Goal: Information Seeking & Learning: Learn about a topic

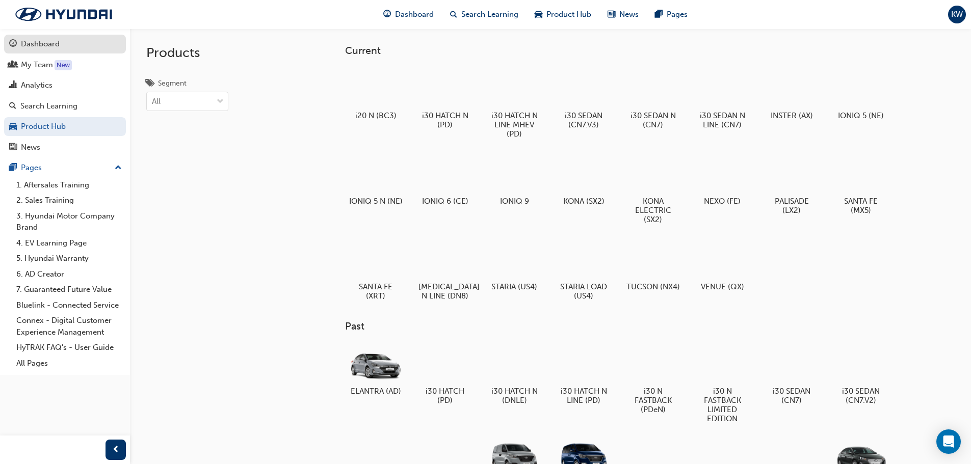
click at [49, 40] on div "Dashboard" at bounding box center [40, 44] width 39 height 12
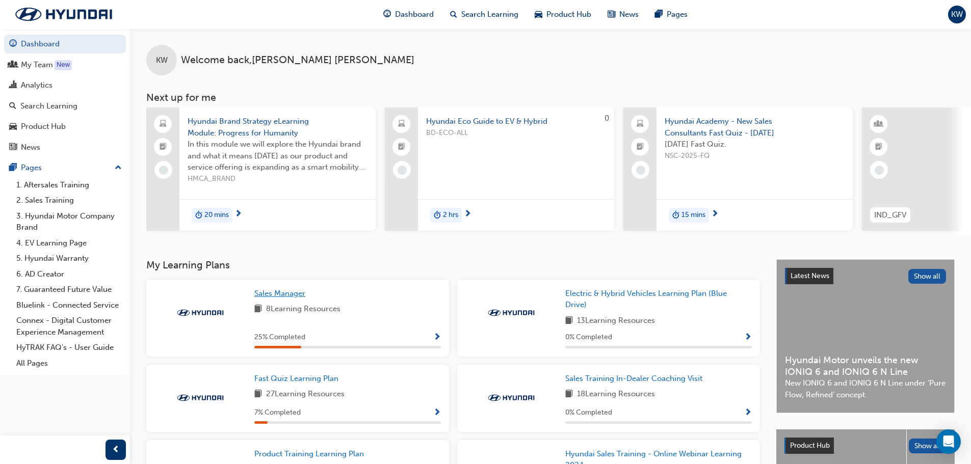
click at [284, 298] on span "Sales Manager" at bounding box center [279, 293] width 51 height 9
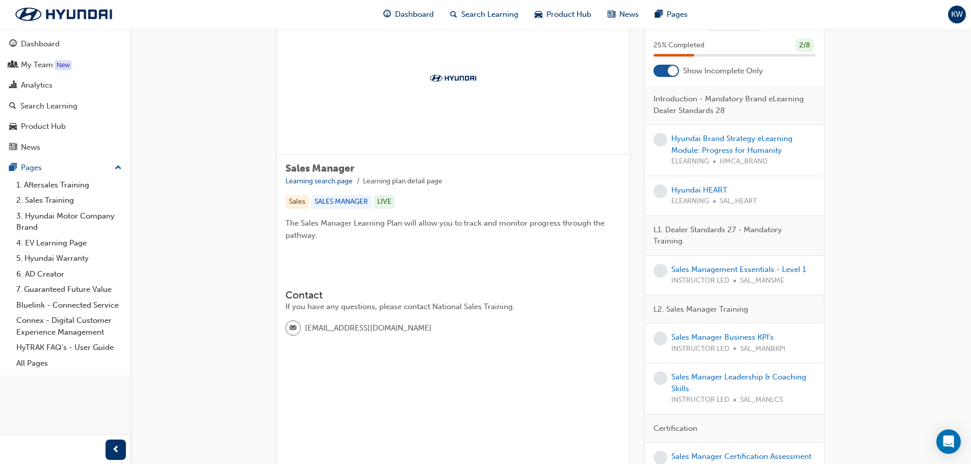
scroll to position [102, 0]
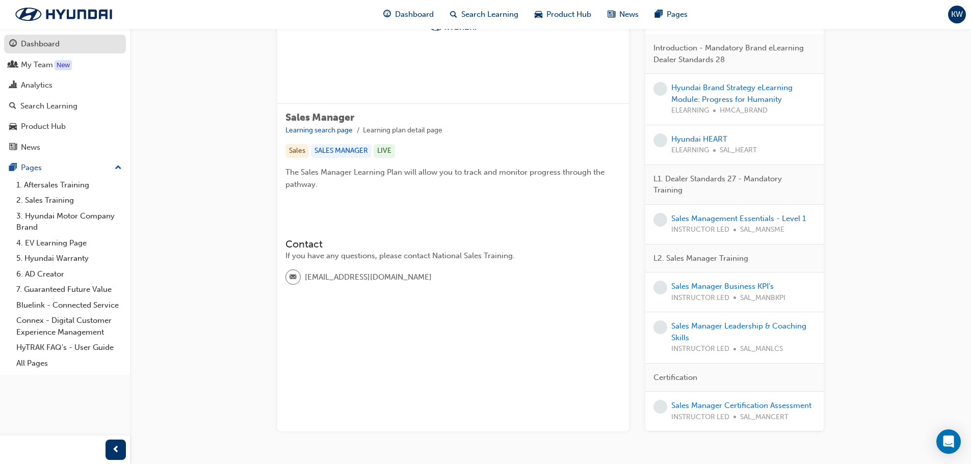
click at [36, 41] on div "Dashboard" at bounding box center [40, 44] width 39 height 12
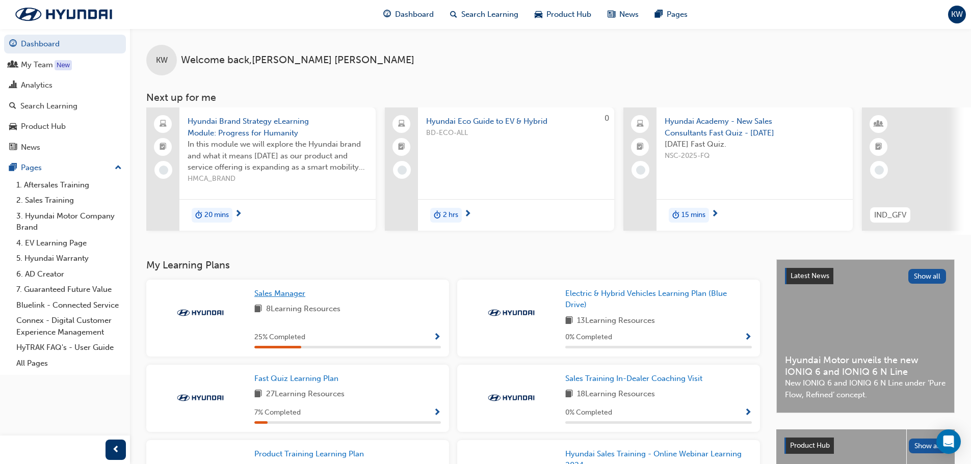
click at [285, 297] on span "Sales Manager" at bounding box center [279, 293] width 51 height 9
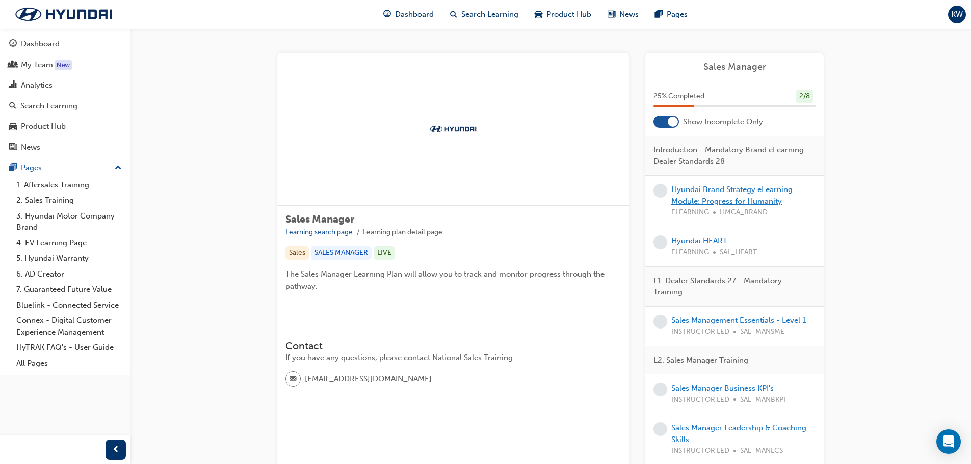
click at [728, 188] on link "Hyundai Brand Strategy eLearning Module: Progress for Humanity" at bounding box center [731, 195] width 121 height 21
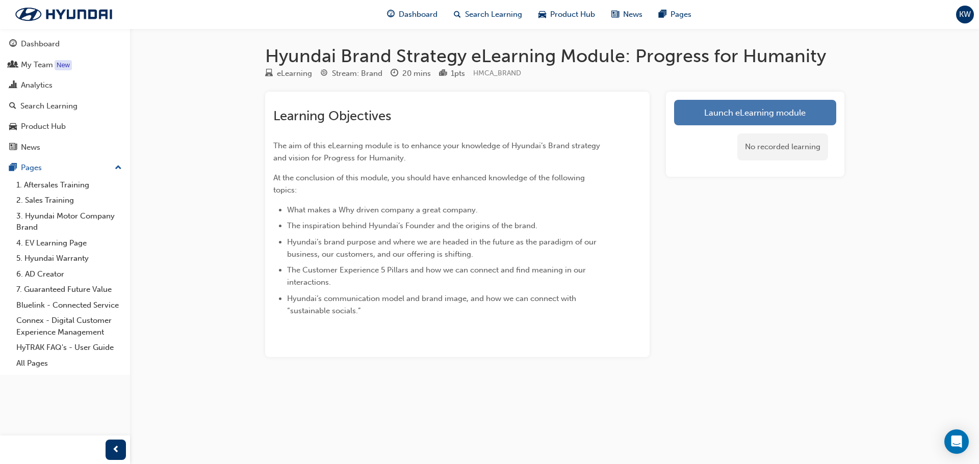
click at [755, 115] on link "Launch eLearning module" at bounding box center [755, 112] width 162 height 25
